Goal: Information Seeking & Learning: Learn about a topic

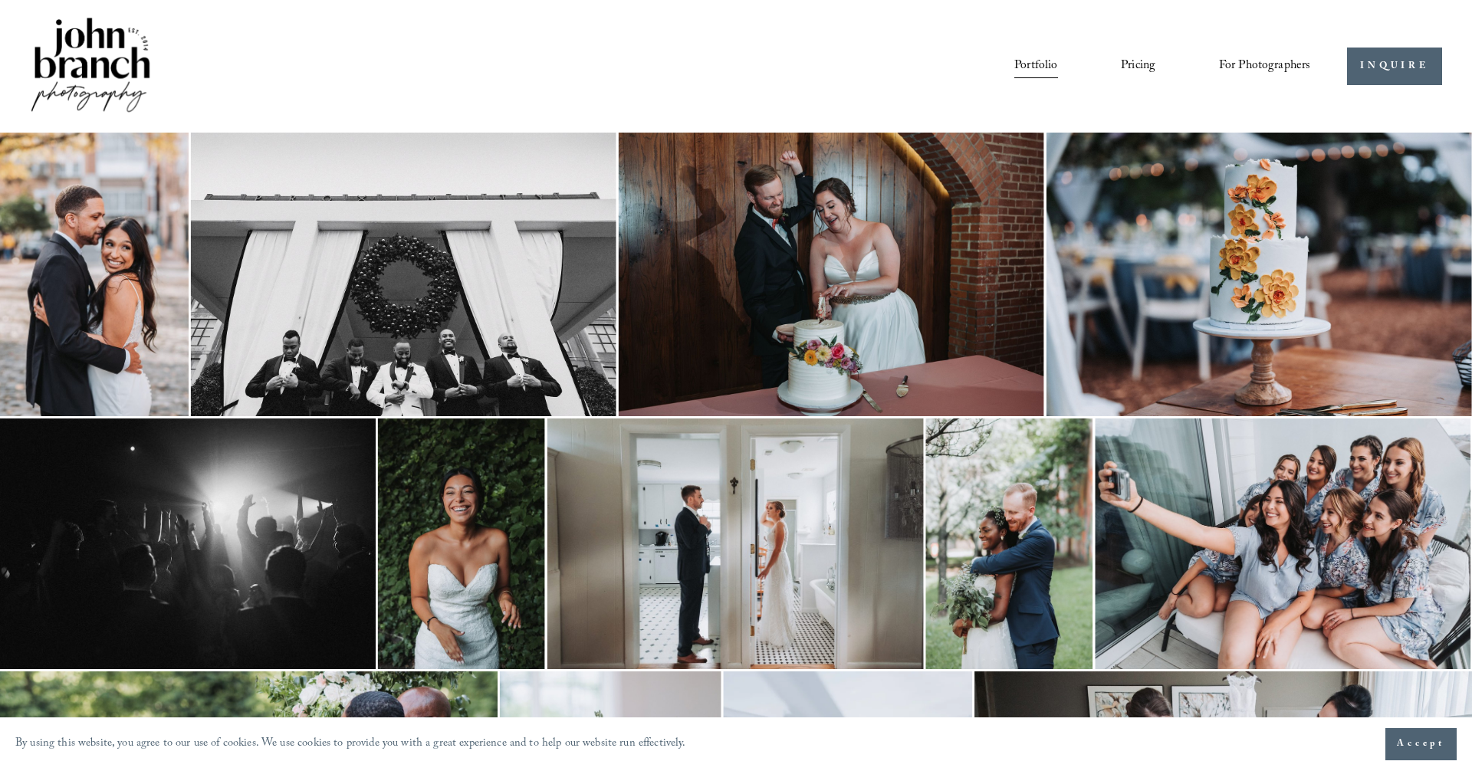
scroll to position [0, 1]
click at [1135, 67] on link "Pricing" at bounding box center [1138, 67] width 35 height 26
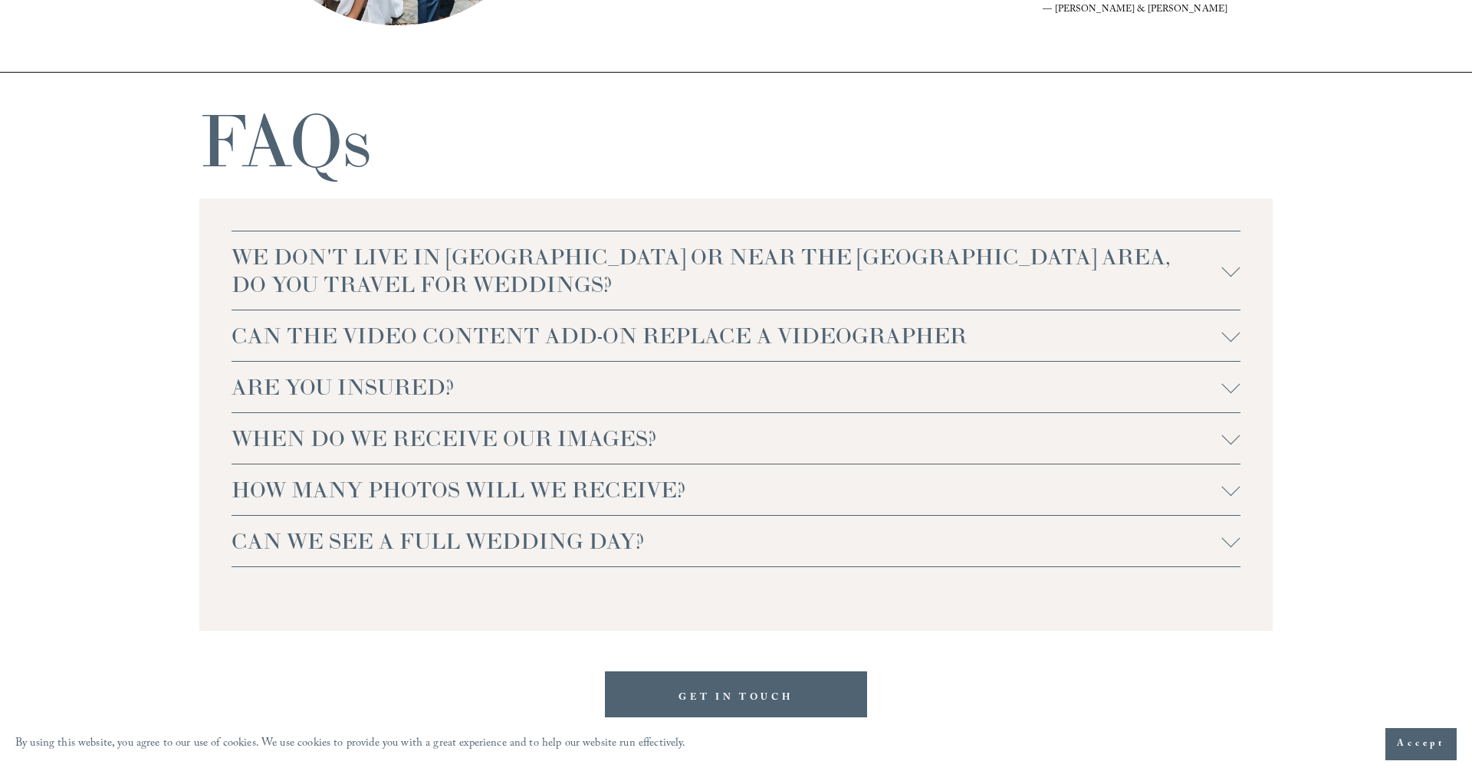
scroll to position [3275, 0]
click at [1234, 271] on div at bounding box center [1231, 267] width 18 height 18
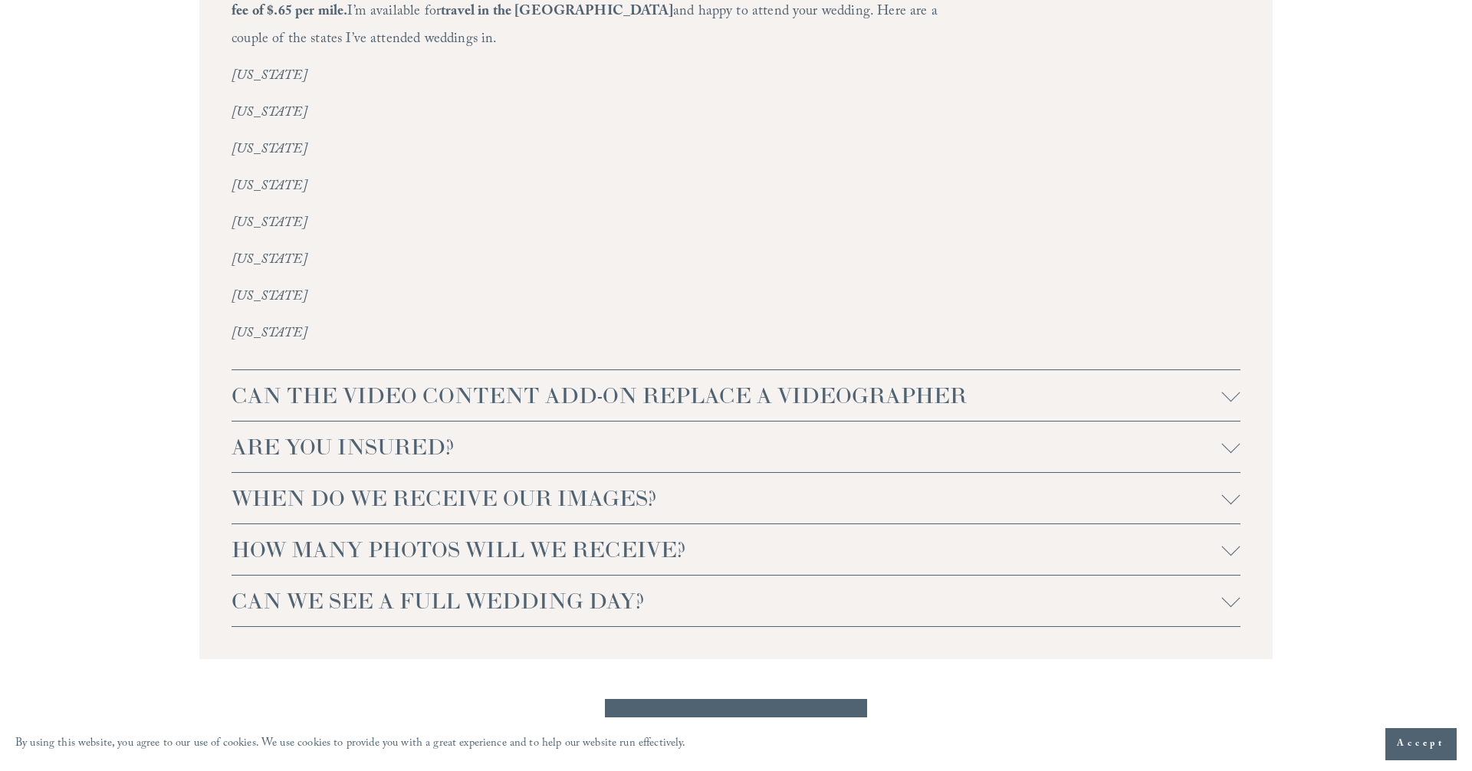
scroll to position [3627, 0]
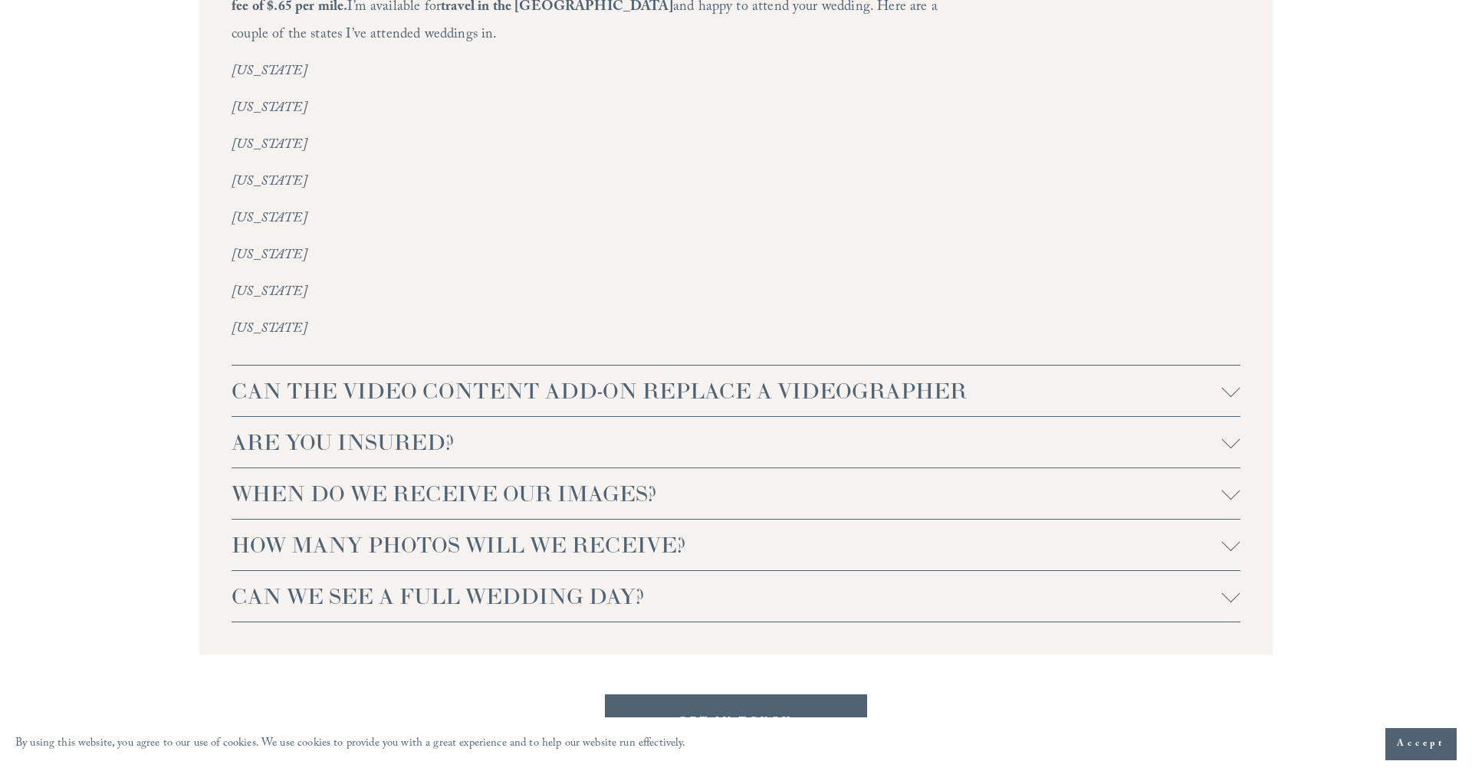
click at [297, 377] on span "CAN THE VIDEO CONTENT ADD-ON REPLACE A VIDEOGRAPHER" at bounding box center [727, 391] width 991 height 28
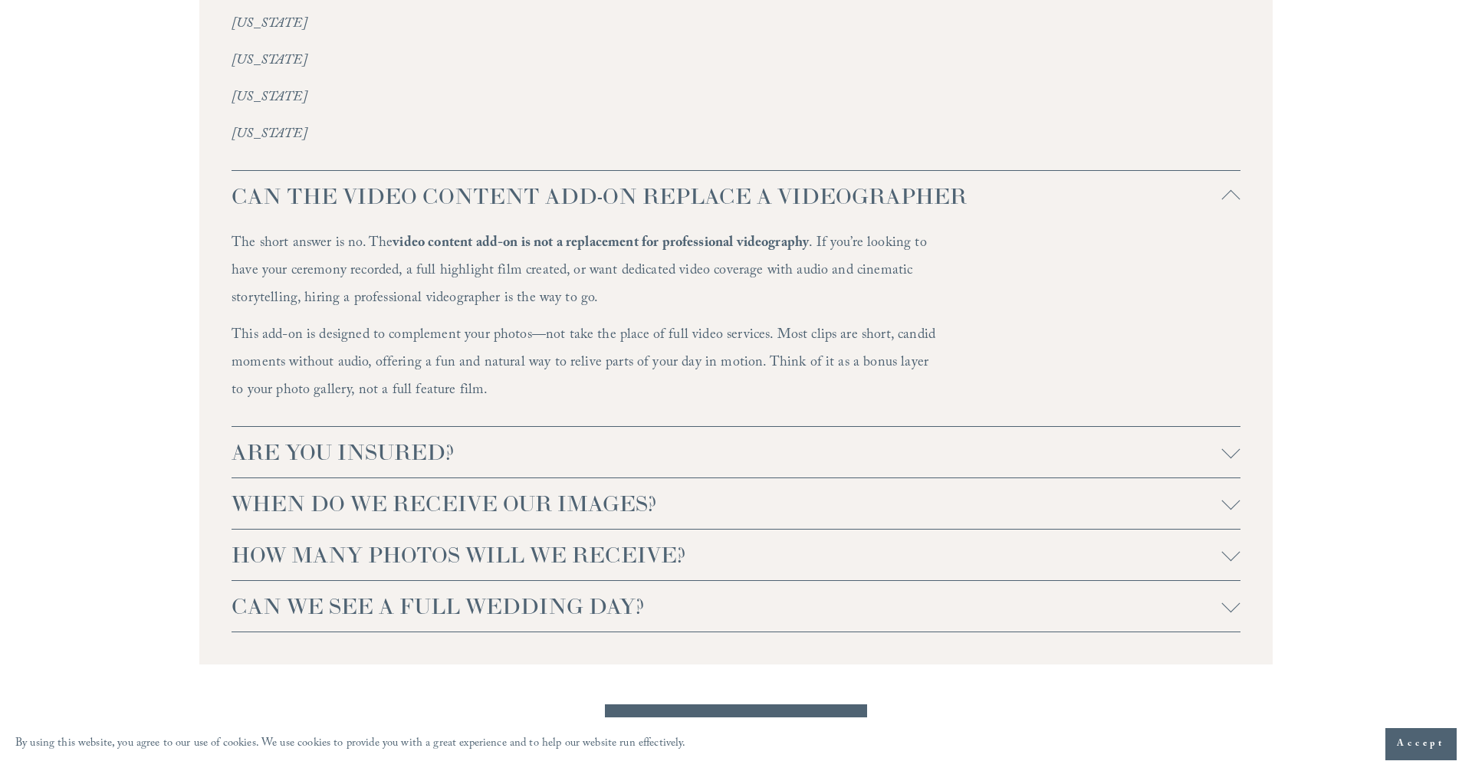
scroll to position [3827, 0]
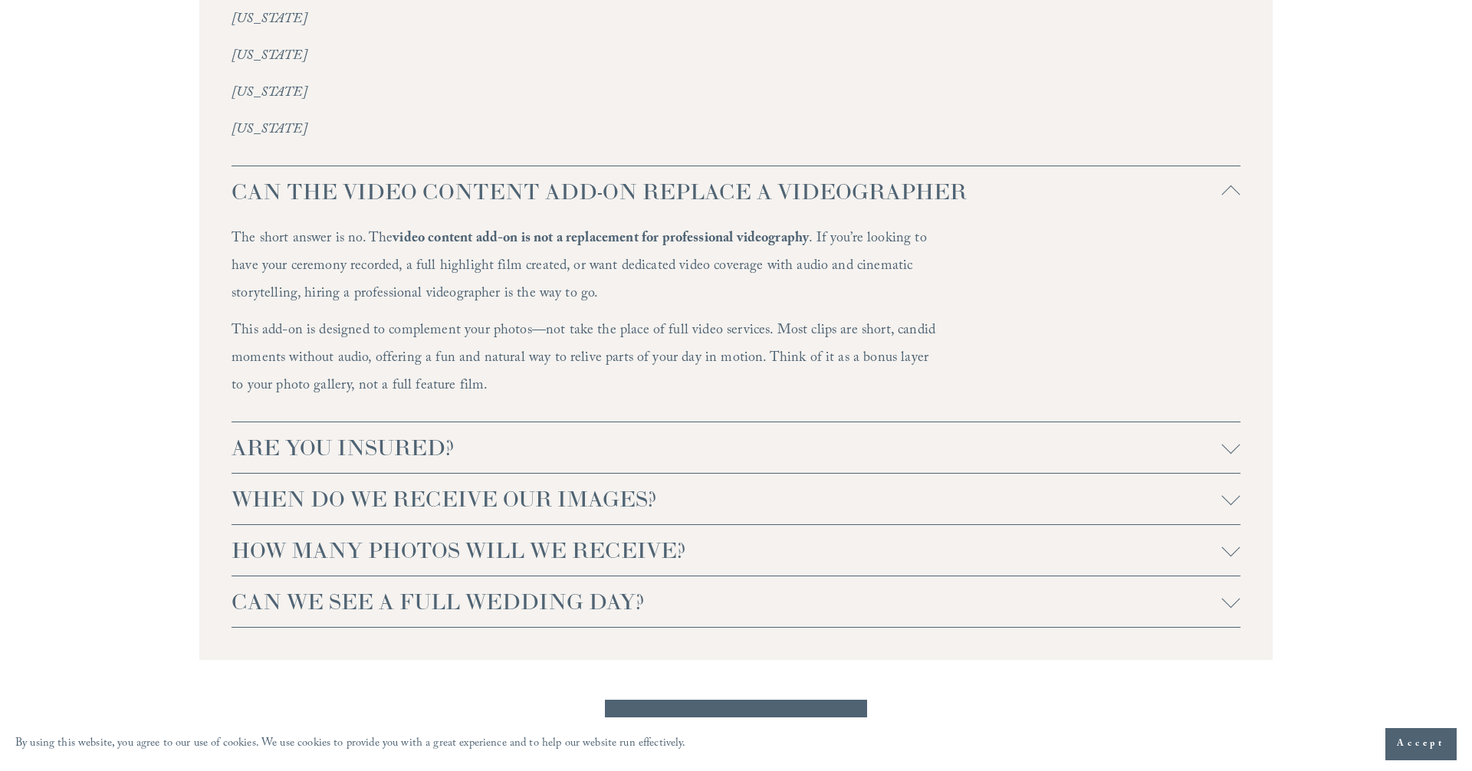
click at [369, 435] on button "ARE YOU INSURED?" at bounding box center [736, 447] width 1009 height 51
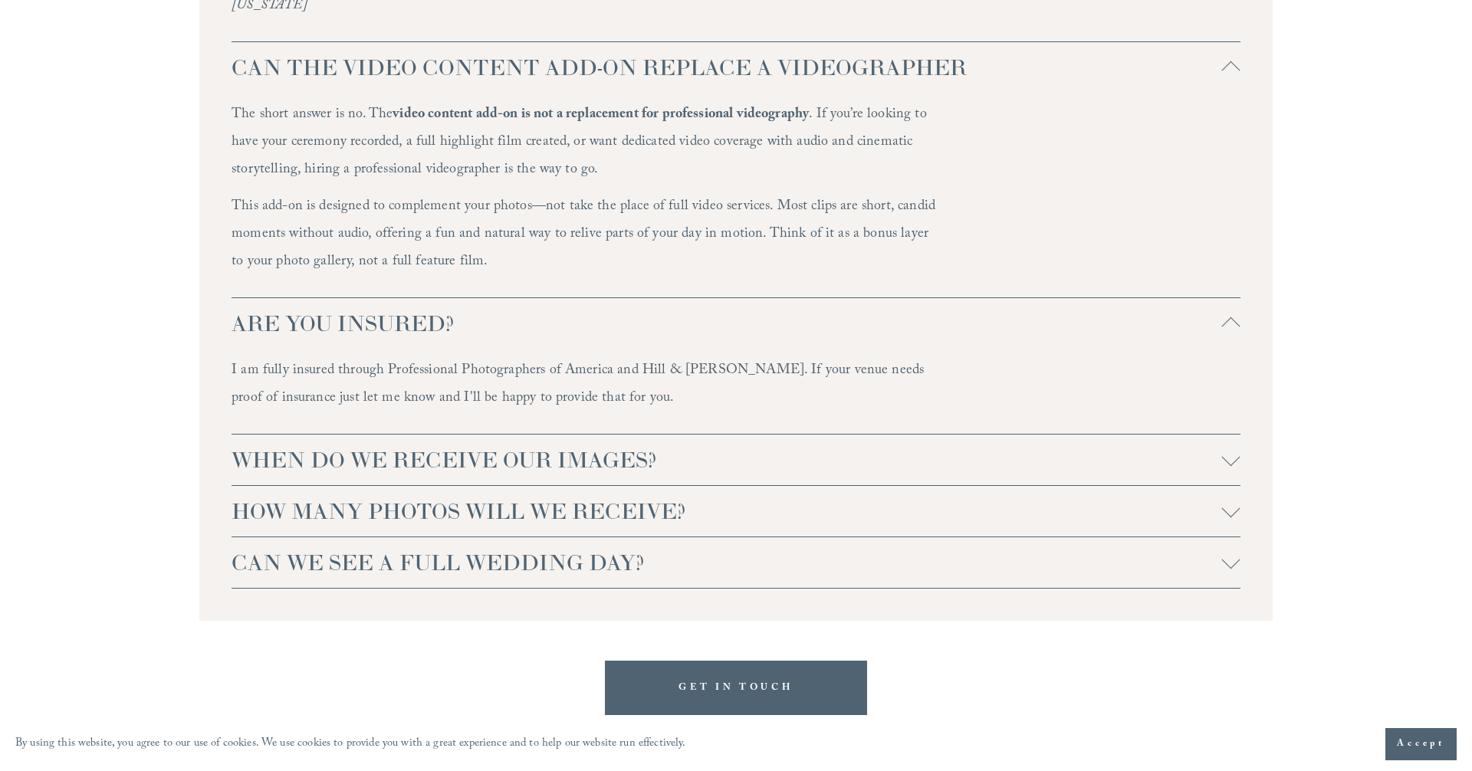
scroll to position [3951, 0]
click at [294, 446] on span "WHEN DO WE RECEIVE OUR IMAGES?" at bounding box center [727, 460] width 991 height 28
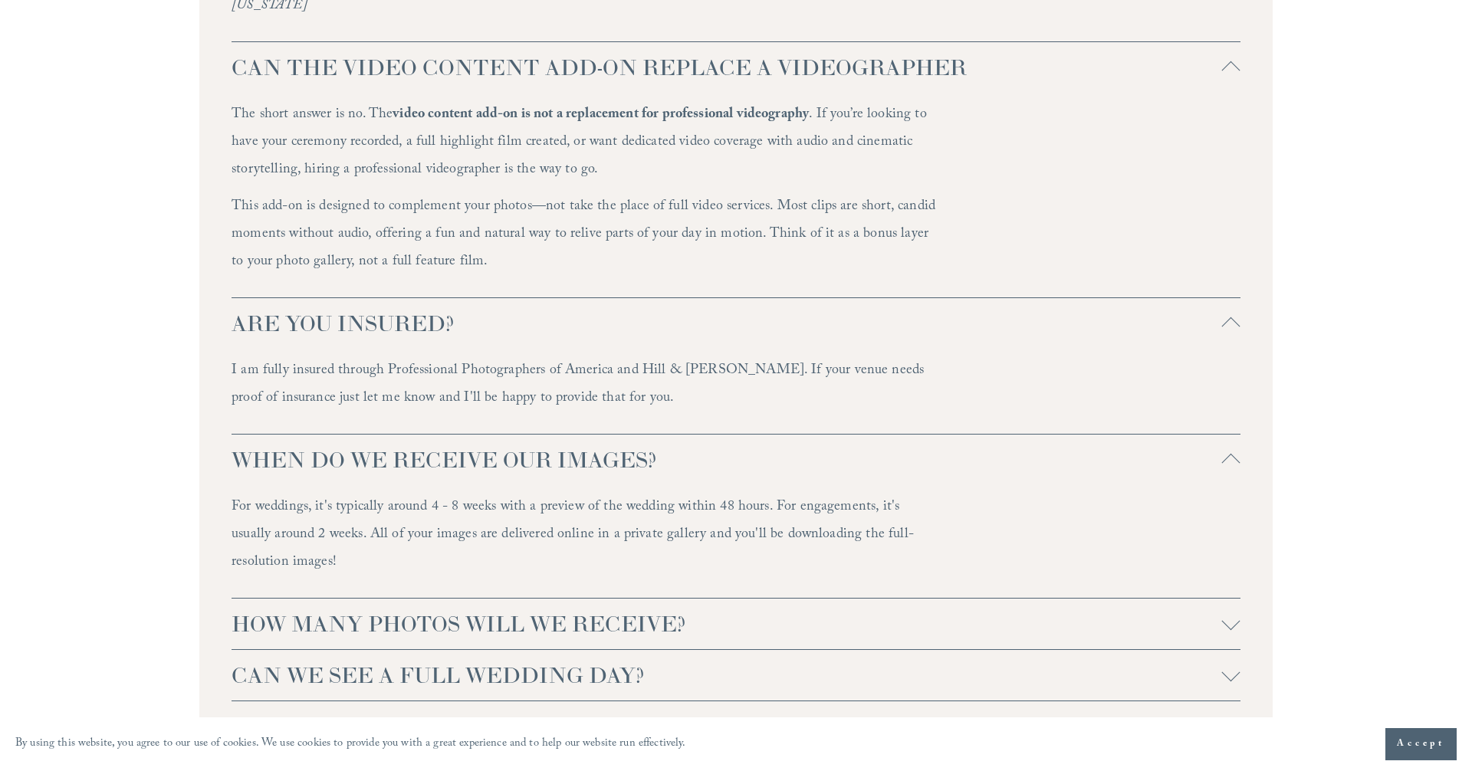
click at [369, 610] on span "HOW MANY PHOTOS WILL WE RECEIVE?" at bounding box center [727, 624] width 991 height 28
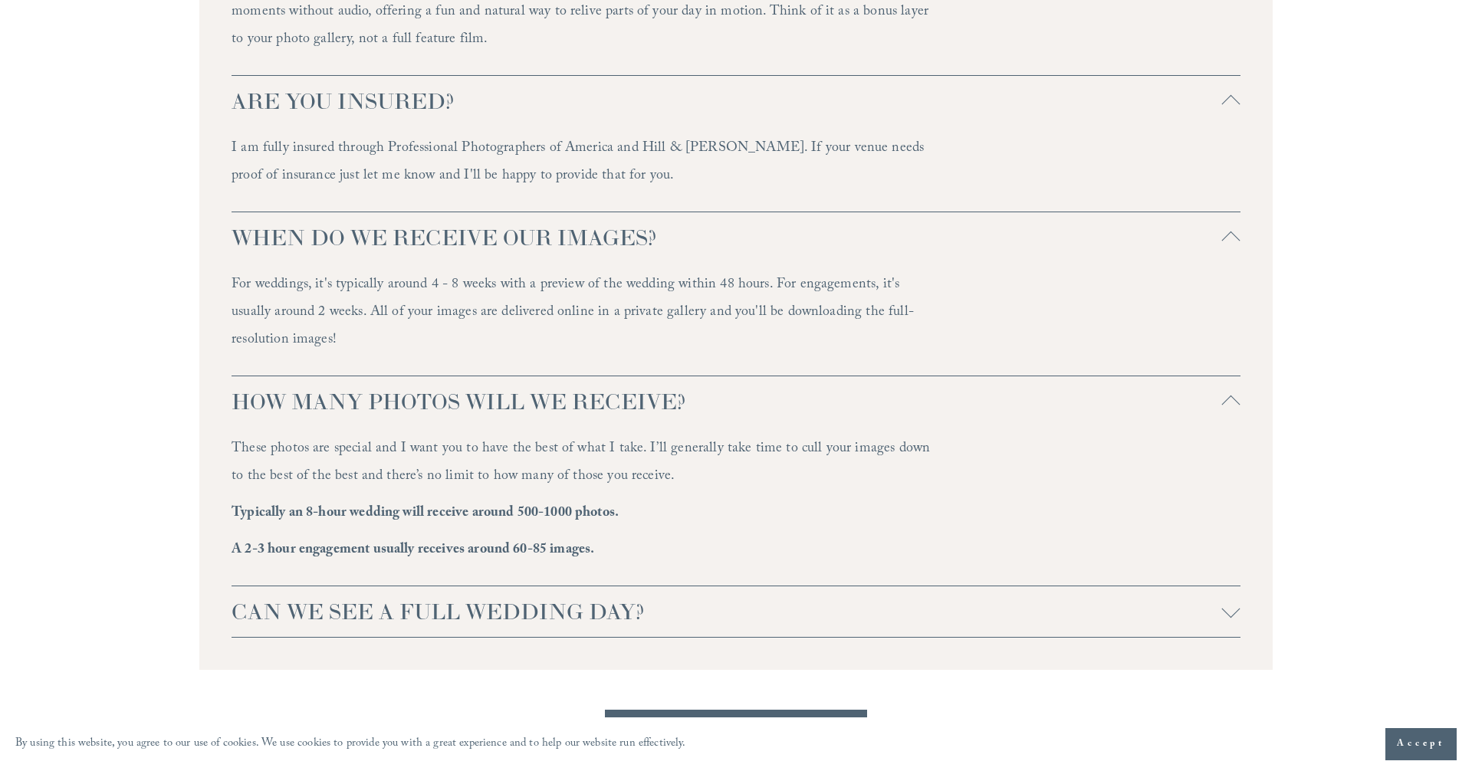
scroll to position [4196, 0]
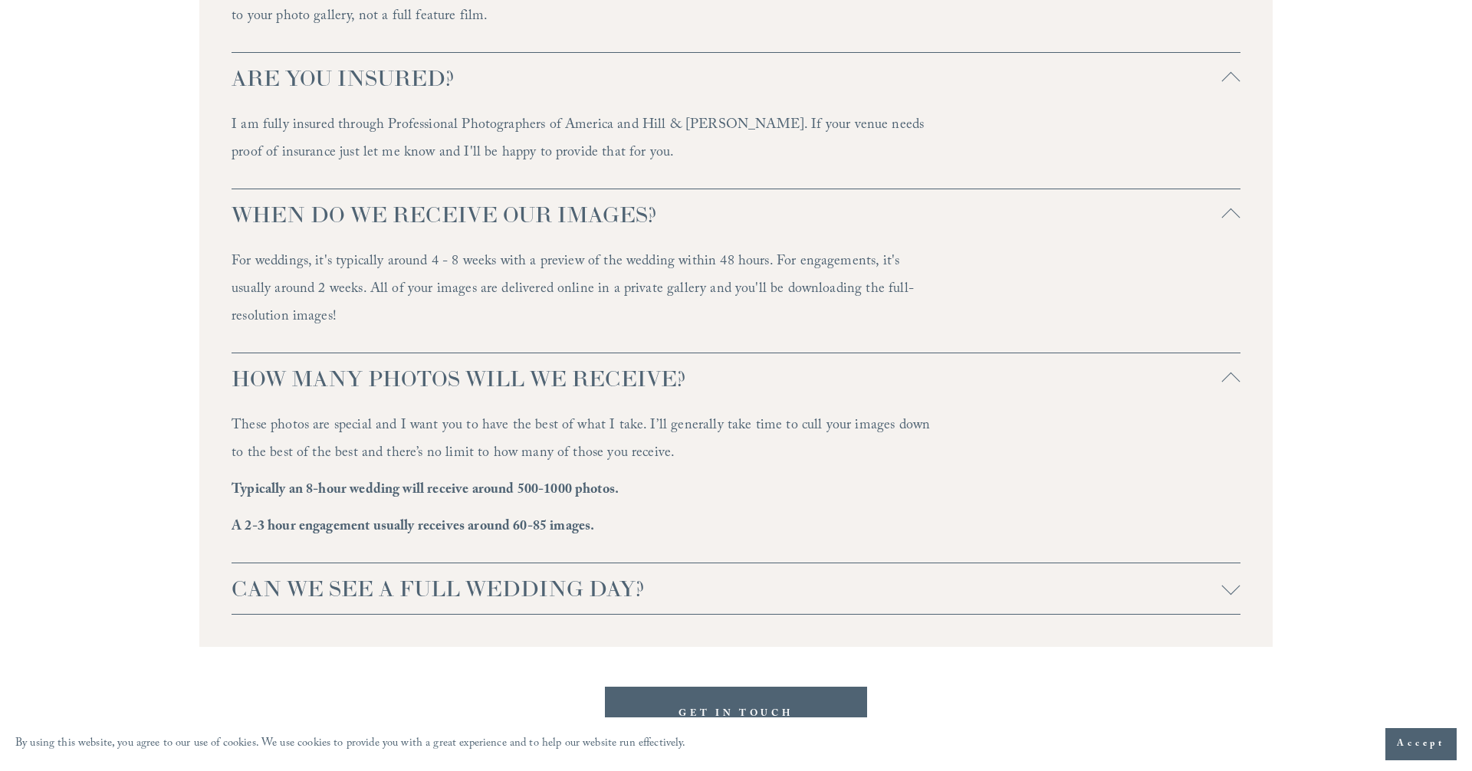
click at [454, 575] on span "CAN WE SEE A FULL WEDDING DAY?" at bounding box center [727, 589] width 991 height 28
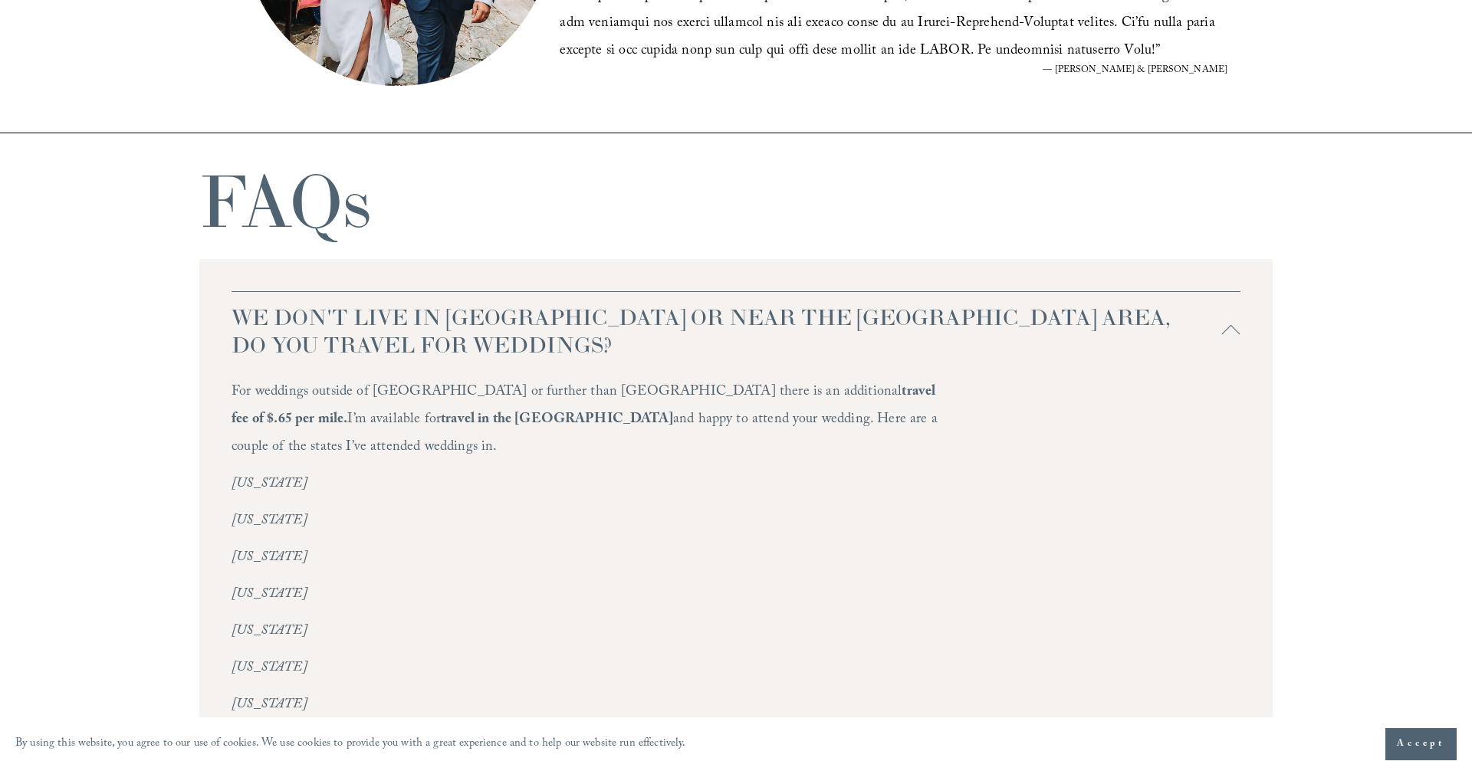
scroll to position [3224, 0]
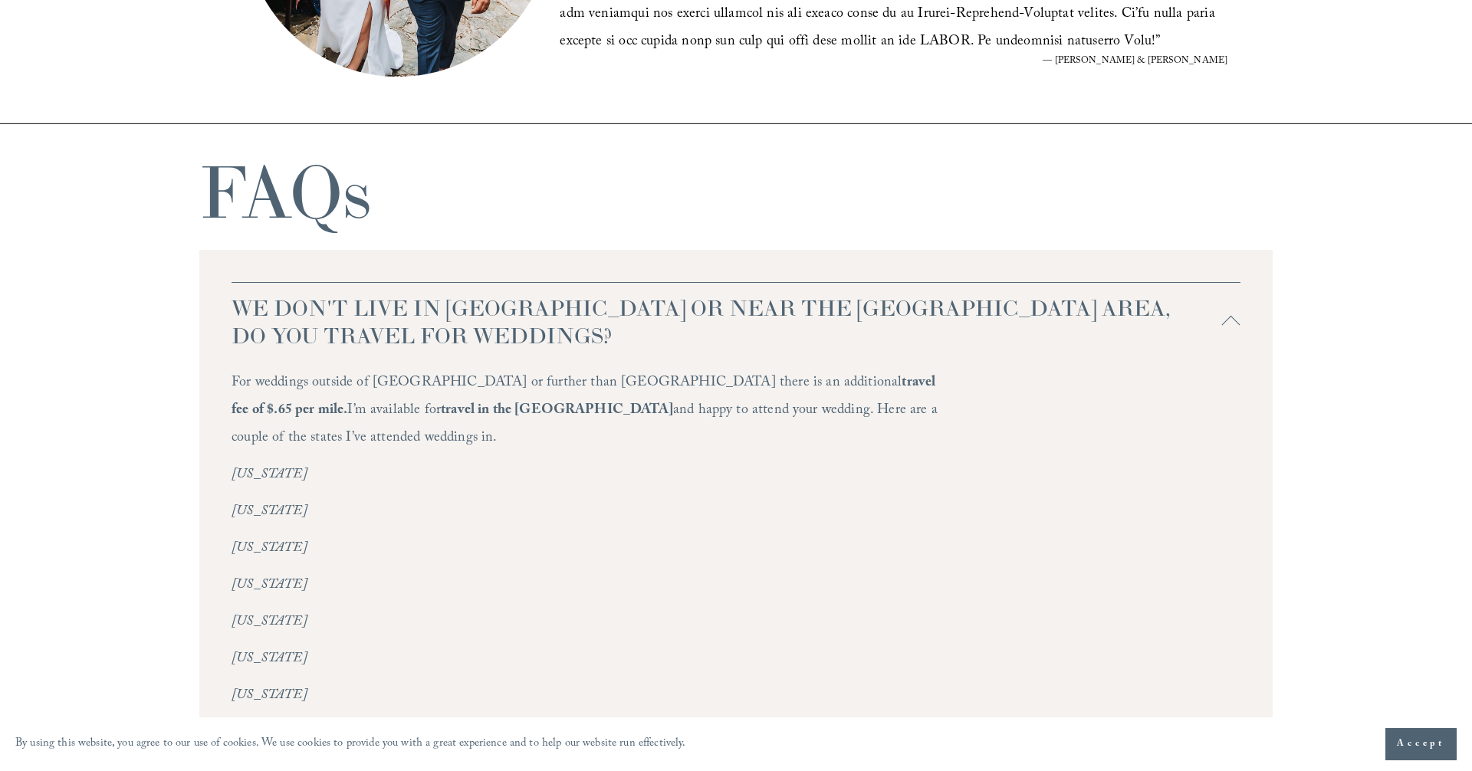
drag, startPoint x: 233, startPoint y: 381, endPoint x: 865, endPoint y: 422, distance: 633.1
copy p "For weddings outside of NC or further than Greensboro there is an additional tr…"
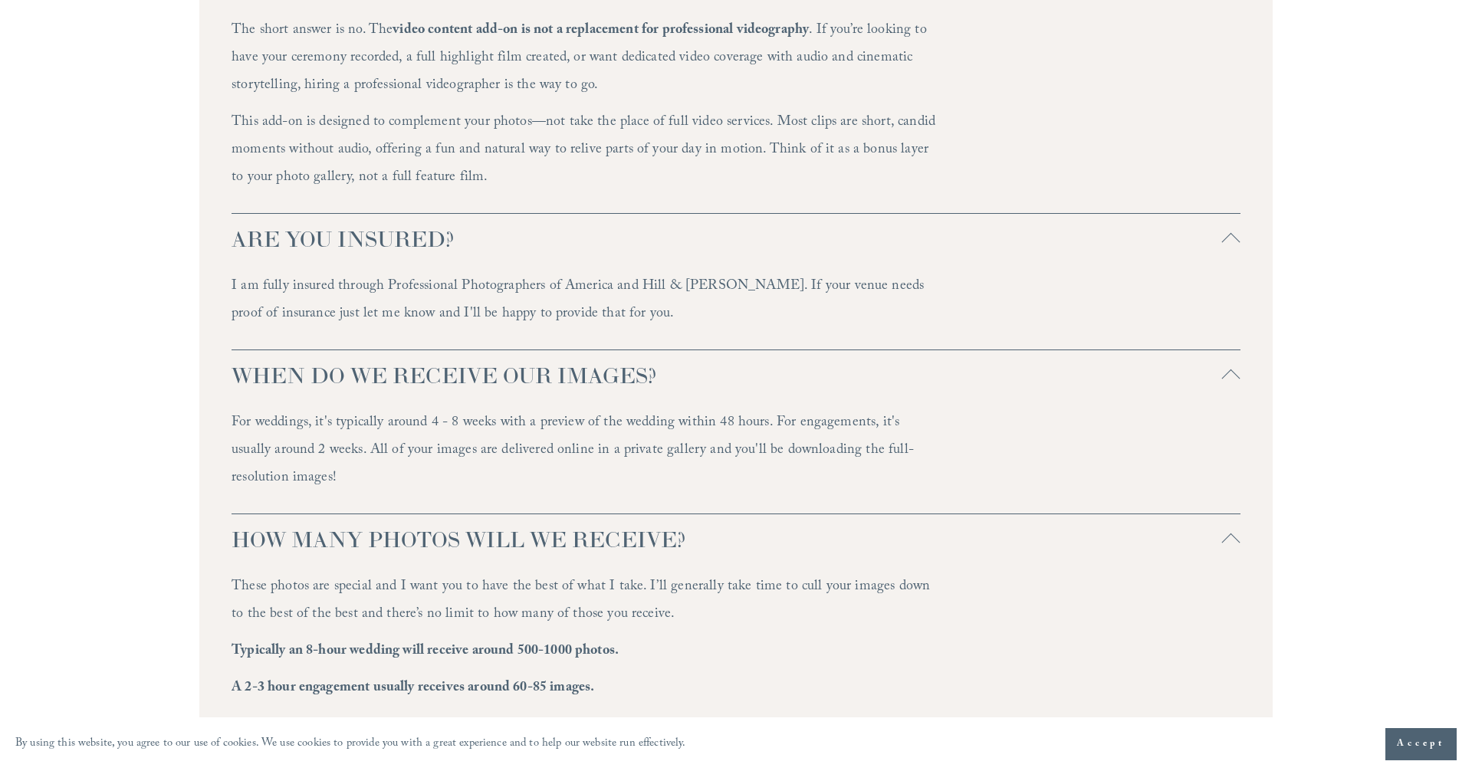
scroll to position [4035, 0]
click at [653, 362] on span "WHEN DO WE RECEIVE OUR IMAGES?" at bounding box center [727, 376] width 991 height 28
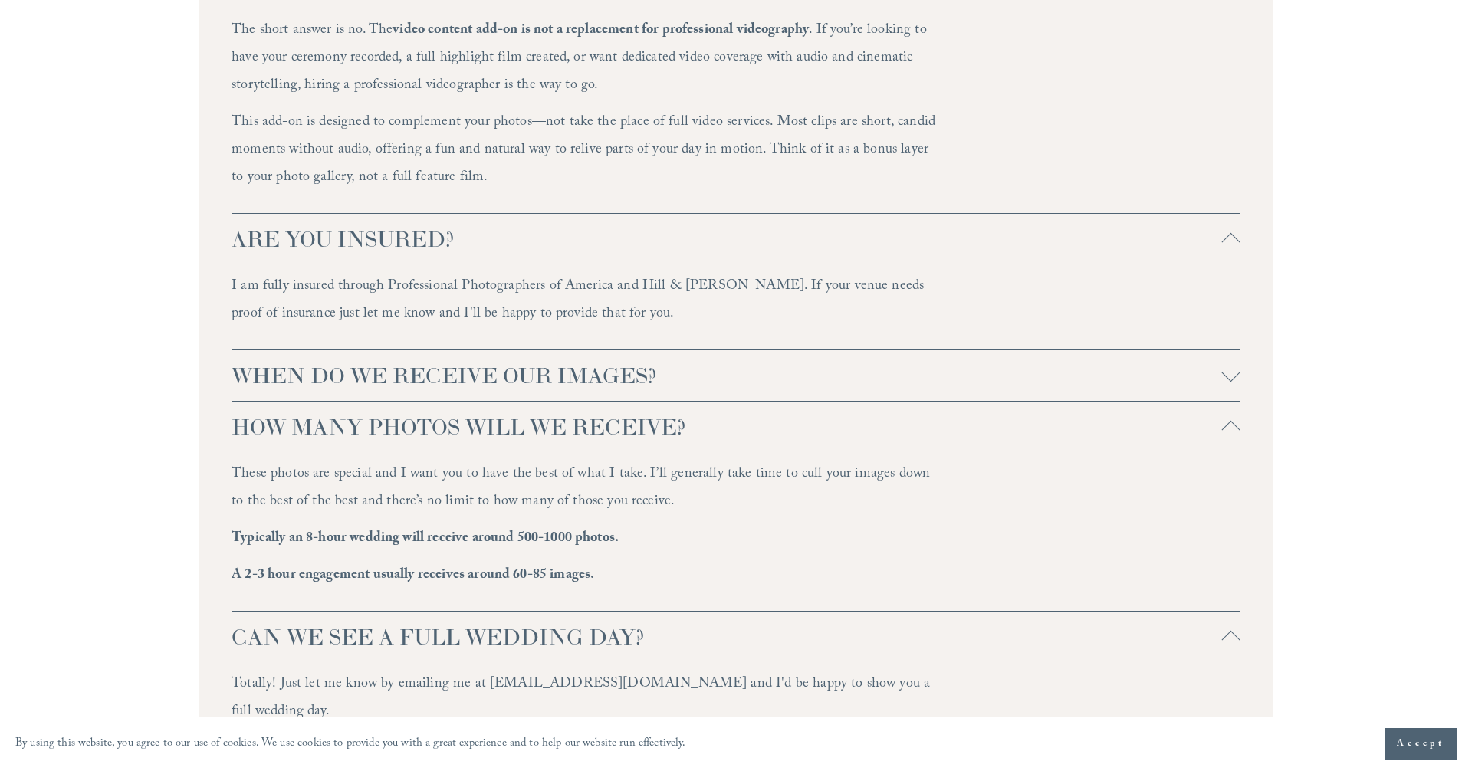
click at [653, 362] on span "WHEN DO WE RECEIVE OUR IMAGES?" at bounding box center [727, 376] width 991 height 28
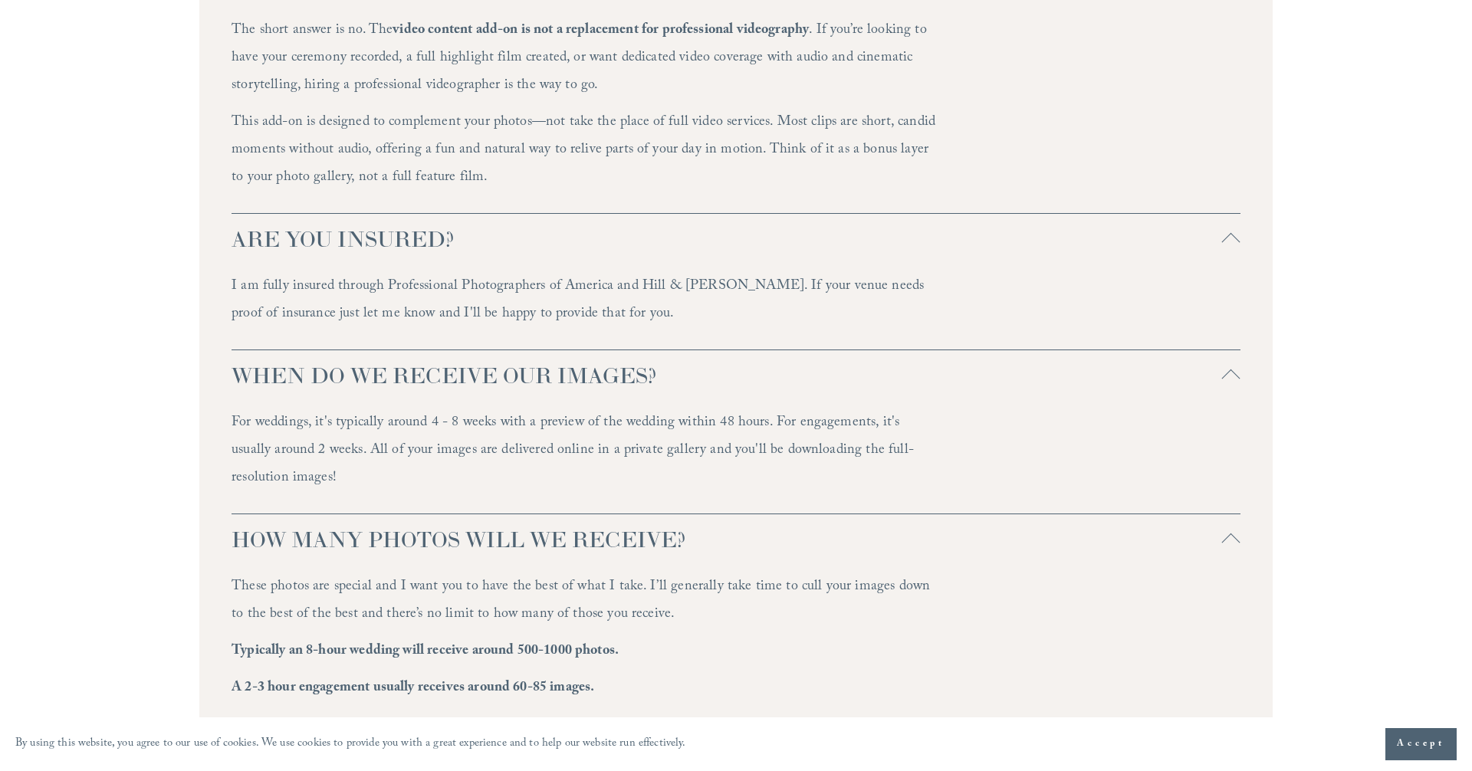
drag, startPoint x: 669, startPoint y: 347, endPoint x: 577, endPoint y: 334, distance: 92.9
click at [577, 362] on span "WHEN DO WE RECEIVE OUR IMAGES?" at bounding box center [727, 376] width 991 height 28
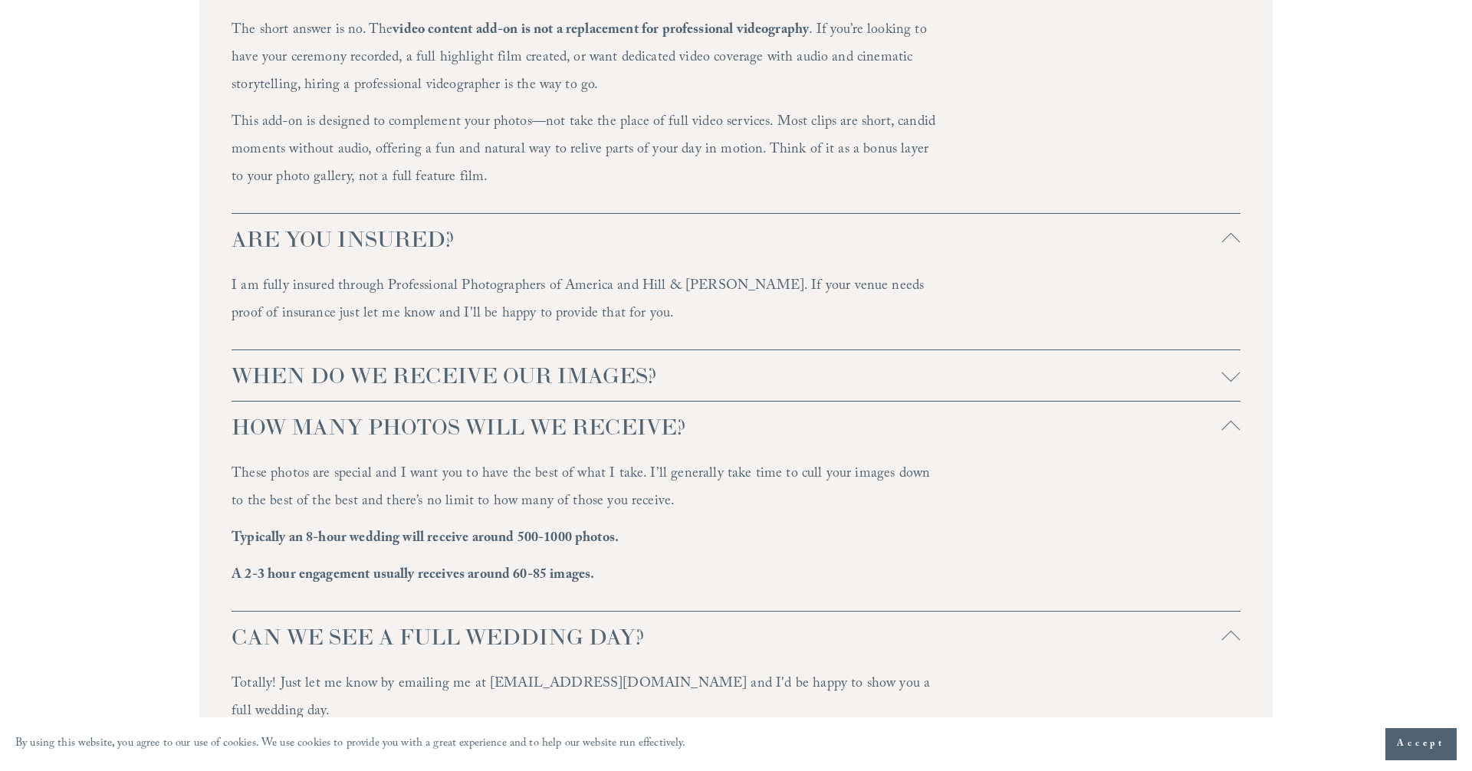
click at [646, 362] on span "WHEN DO WE RECEIVE OUR IMAGES?" at bounding box center [727, 376] width 991 height 28
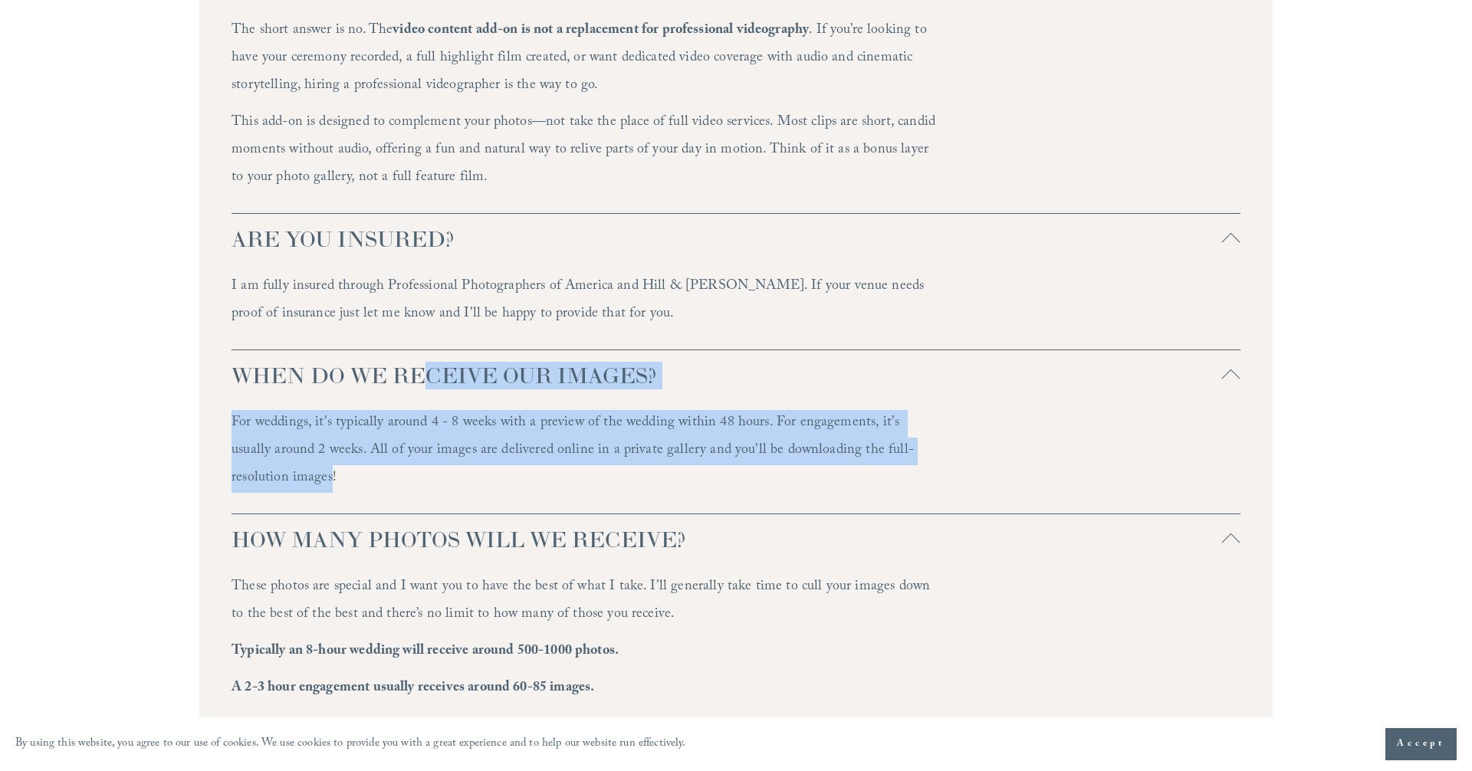
drag, startPoint x: 272, startPoint y: 449, endPoint x: 208, endPoint y: 353, distance: 115.5
click at [208, 353] on div "WE DON'T LIVE IN NC OR NEAR THE RALEIGH AREA, DO YOU TRAVEL FOR WEDDINGS? For w…" at bounding box center [735, 166] width 1073 height 1454
copy li "WHEN DO WE RECEIVE OUR IMAGES? For weddings, it's typically around 4 - 8 weeks …"
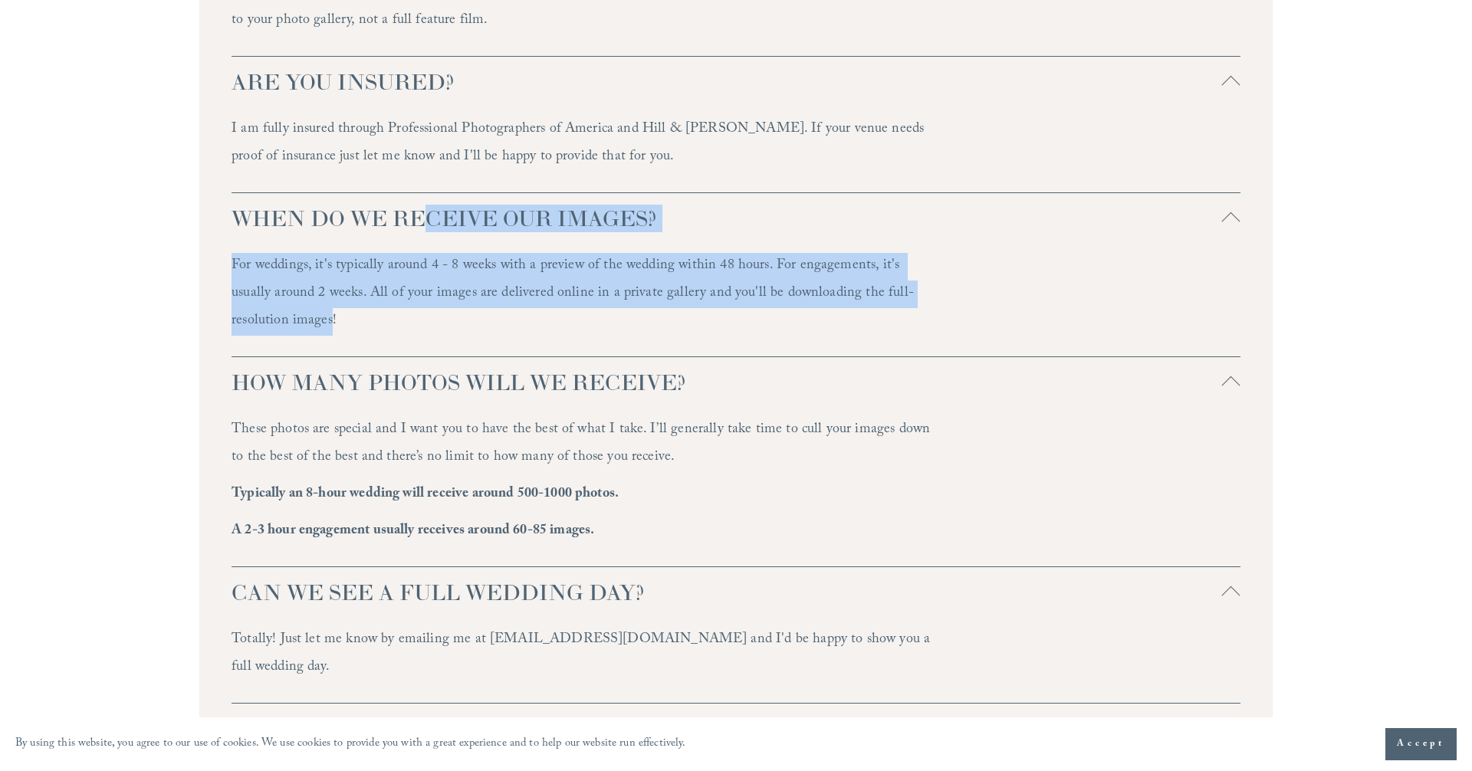
scroll to position [4193, 0]
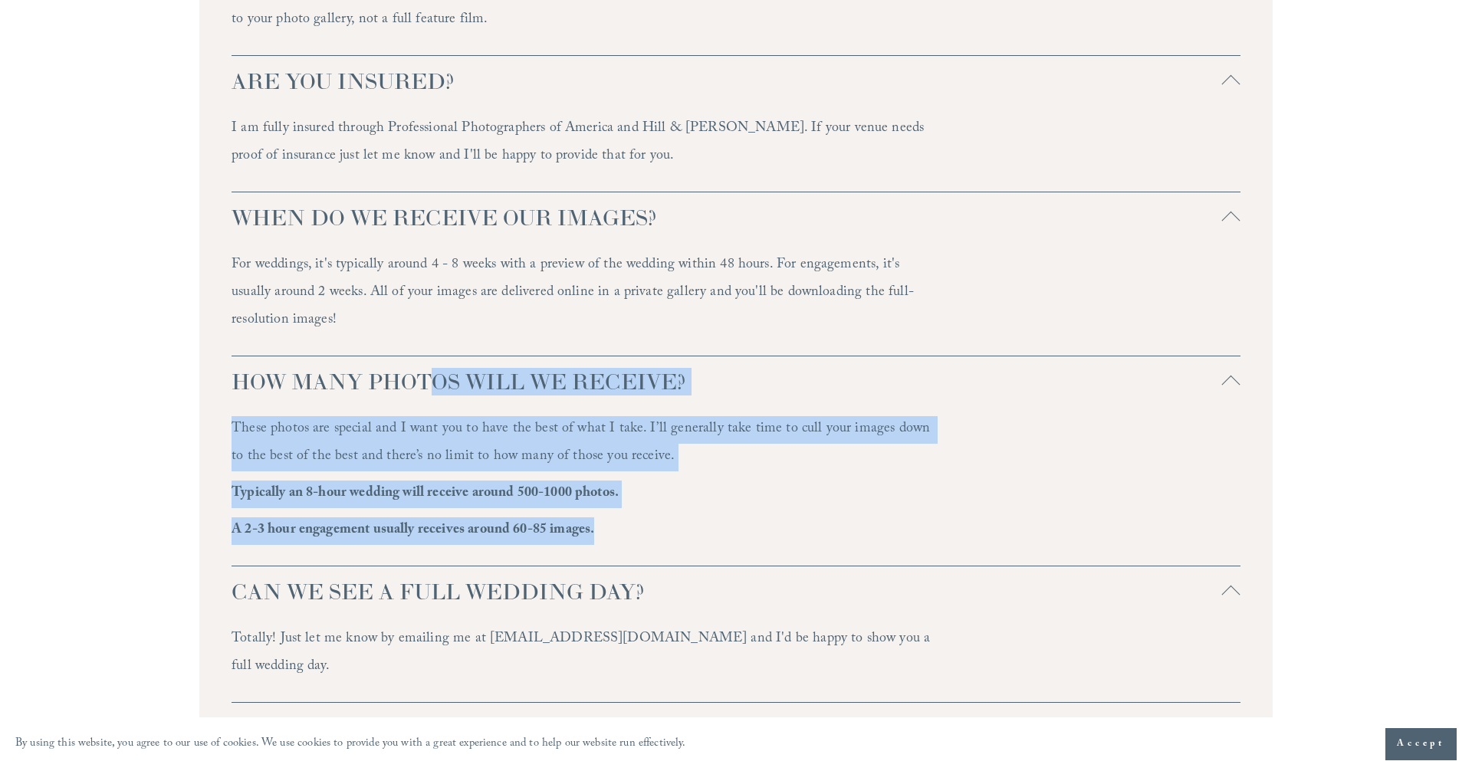
drag, startPoint x: 592, startPoint y: 505, endPoint x: 228, endPoint y: 350, distance: 395.1
click at [228, 350] on div "WE DON'T LIVE IN NC OR NEAR THE RALEIGH AREA, DO YOU TRAVEL FOR WEDDINGS? For w…" at bounding box center [735, 8] width 1073 height 1454
copy li "HOW MANY PHOTOS WILL WE RECEIVE? These photos are special and I want you to hav…"
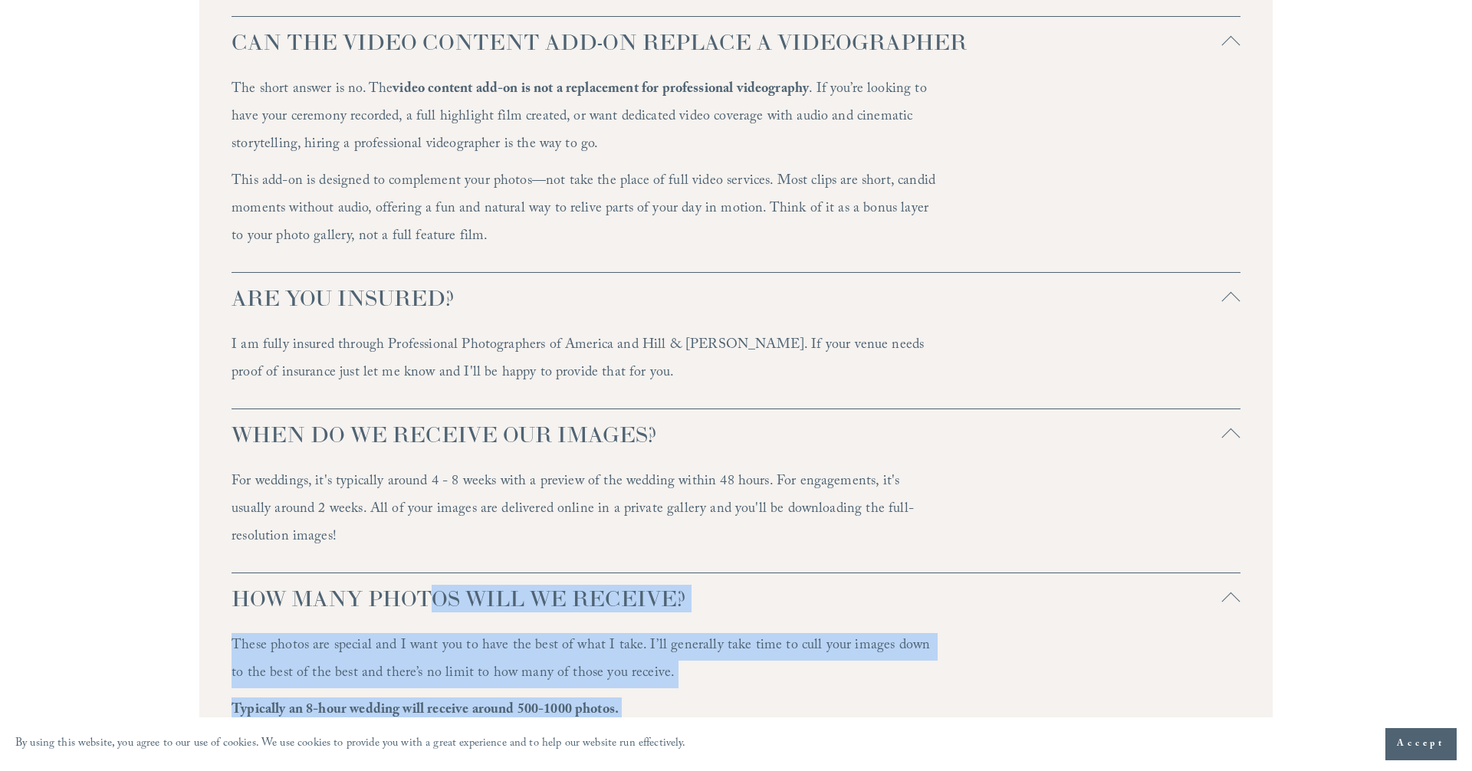
scroll to position [3979, 0]
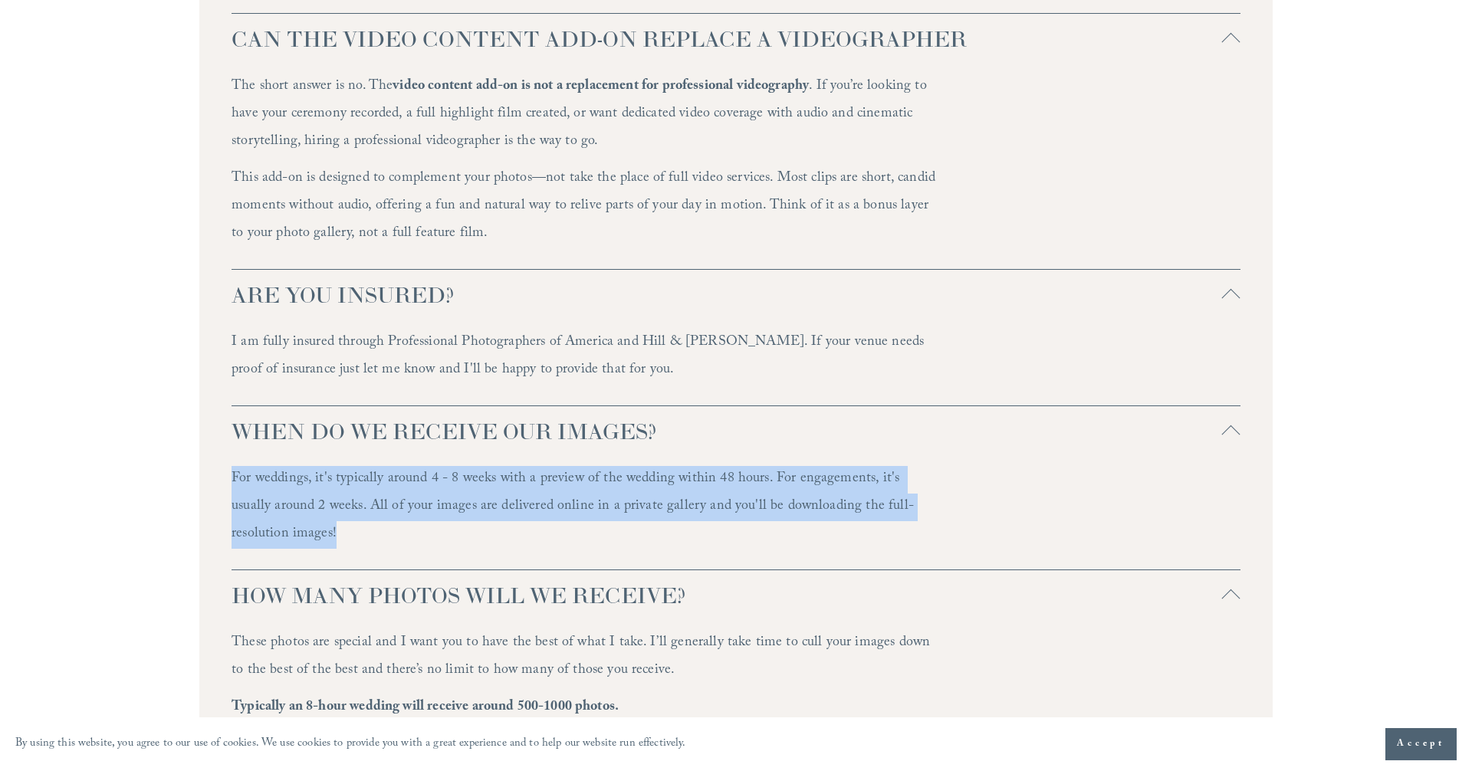
drag, startPoint x: 275, startPoint y: 501, endPoint x: 228, endPoint y: 453, distance: 67.2
click at [228, 453] on div "WE DON'T LIVE IN NC OR NEAR THE RALEIGH AREA, DO YOU TRAVEL FOR WEDDINGS? For w…" at bounding box center [735, 222] width 1073 height 1454
click at [275, 466] on p "For weddings, it's typically around 4 - 8 weeks with a preview of the wedding w…" at bounding box center [585, 507] width 706 height 83
drag, startPoint x: 282, startPoint y: 505, endPoint x: 218, endPoint y: 452, distance: 83.3
click at [218, 452] on div "WE DON'T LIVE IN NC OR NEAR THE RALEIGH AREA, DO YOU TRAVEL FOR WEDDINGS? For w…" at bounding box center [735, 222] width 1073 height 1454
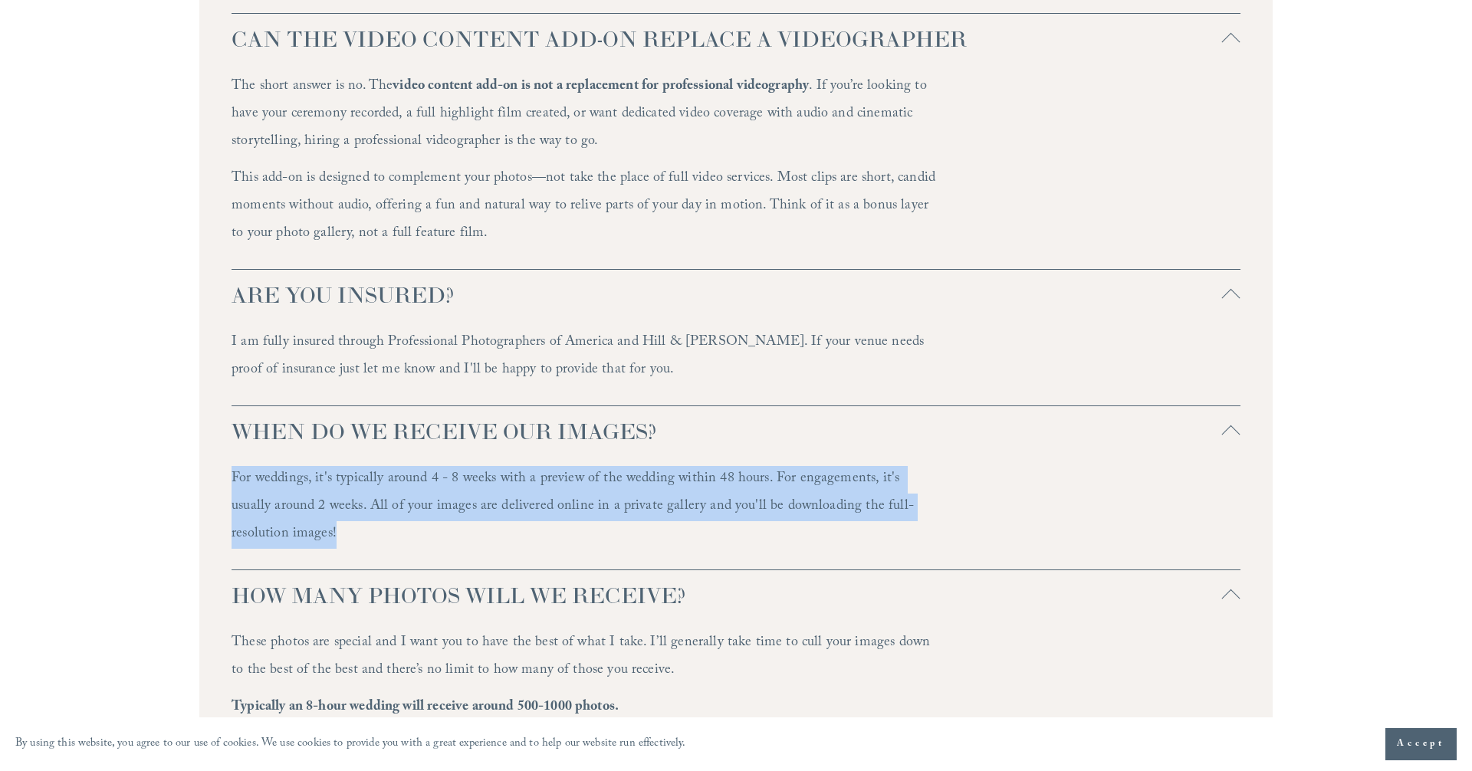
copy p "For weddings, it's typically around 4 - 8 weeks with a preview of the wedding w…"
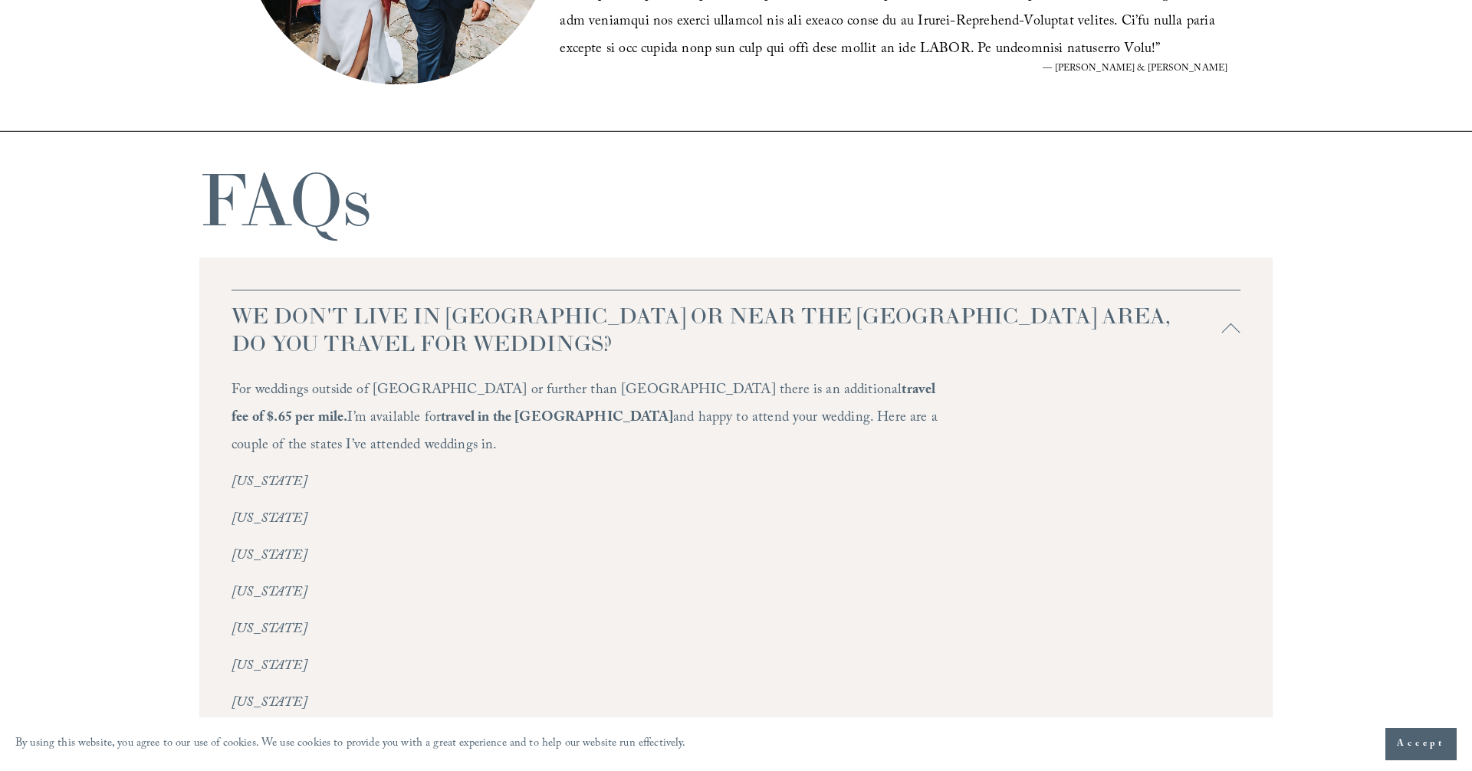
scroll to position [3207, 0]
